Goal: Task Accomplishment & Management: Manage account settings

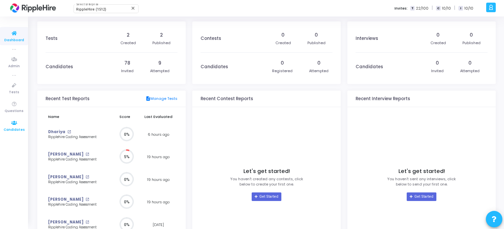
click at [16, 126] on icon at bounding box center [14, 123] width 14 height 8
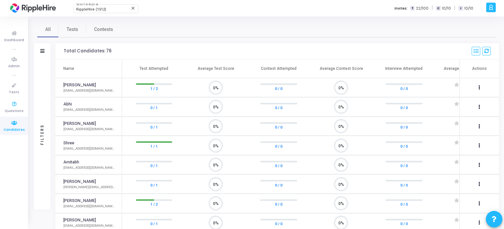
scroll to position [14, 17]
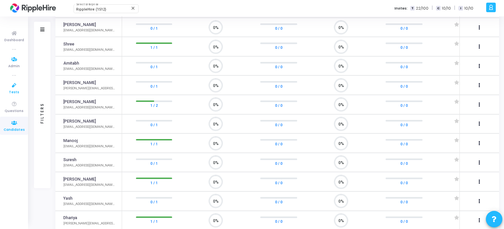
click at [16, 96] on link "Tests" at bounding box center [14, 88] width 28 height 18
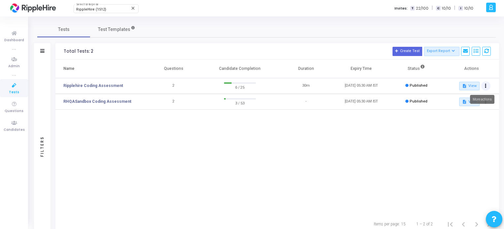
click at [487, 86] on button at bounding box center [485, 86] width 9 height 9
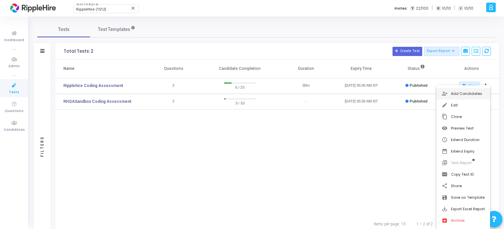
click at [471, 94] on button "person_add_alt Add Candidates" at bounding box center [464, 94] width 54 height 12
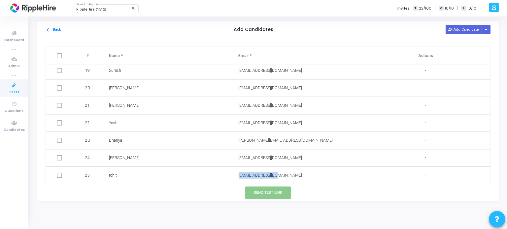
drag, startPoint x: 235, startPoint y: 176, endPoint x: 275, endPoint y: 175, distance: 39.6
click at [275, 175] on td "[EMAIL_ADDRESS][DOMAIN_NAME]" at bounding box center [296, 175] width 129 height 17
click at [304, 175] on div "[EMAIL_ADDRESS][DOMAIN_NAME]" at bounding box center [295, 176] width 115 height 6
click at [59, 173] on span at bounding box center [59, 175] width 5 height 5
click at [57, 176] on span at bounding box center [59, 175] width 5 height 5
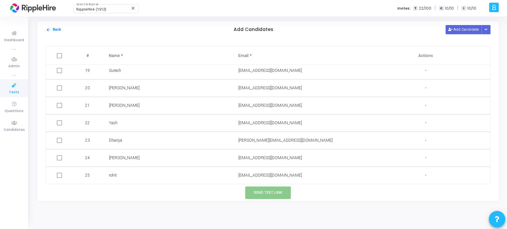
click at [58, 175] on span at bounding box center [59, 175] width 5 height 5
click at [261, 178] on div "[EMAIL_ADDRESS][DOMAIN_NAME]" at bounding box center [295, 176] width 115 height 6
click at [325, 178] on div "[EMAIL_ADDRESS][DOMAIN_NAME]" at bounding box center [295, 176] width 115 height 6
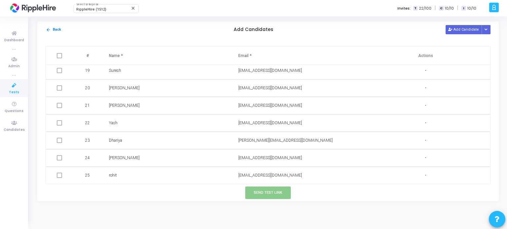
click at [60, 176] on span at bounding box center [59, 175] width 5 height 5
click at [461, 32] on button "Add Candidate" at bounding box center [463, 29] width 36 height 9
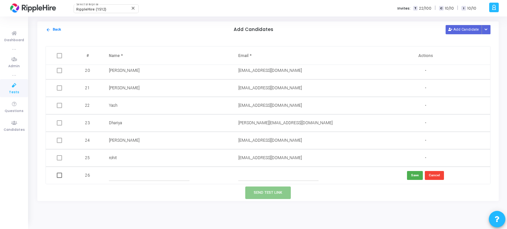
click at [135, 181] on td at bounding box center [166, 175] width 129 height 17
click at [242, 176] on input "text" at bounding box center [278, 175] width 80 height 11
type input "[EMAIL_ADDRESS][DOMAIN_NAME]"
click at [131, 179] on input "text" at bounding box center [149, 175] width 80 height 11
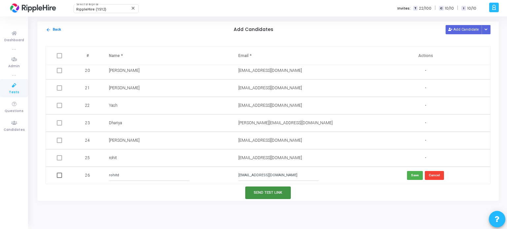
type input "rohitd"
click at [275, 195] on button "Send Test Link" at bounding box center [268, 193] width 46 height 12
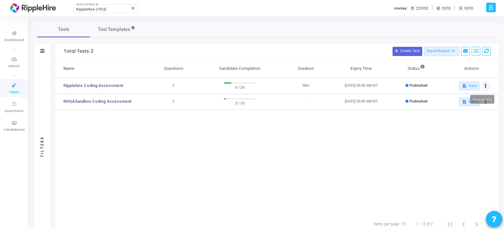
click at [483, 86] on button at bounding box center [485, 86] width 9 height 9
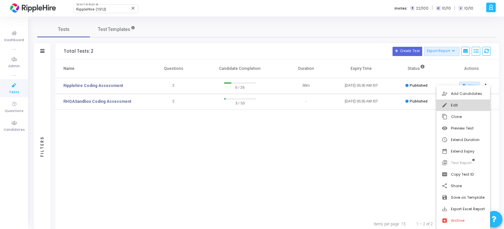
click at [459, 102] on button "edit Edit" at bounding box center [464, 106] width 54 height 12
